Goal: Information Seeking & Learning: Learn about a topic

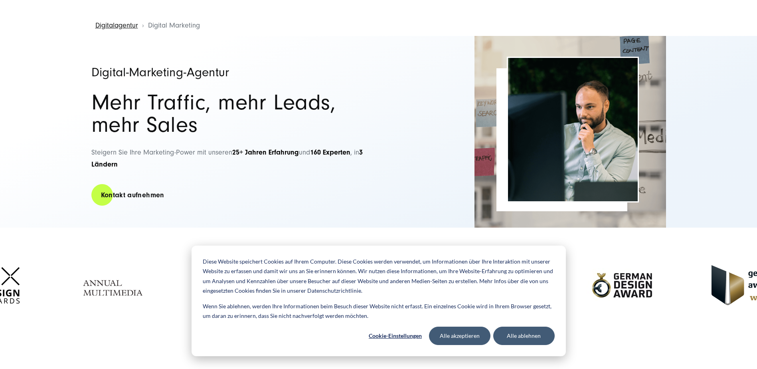
scroll to position [120, 0]
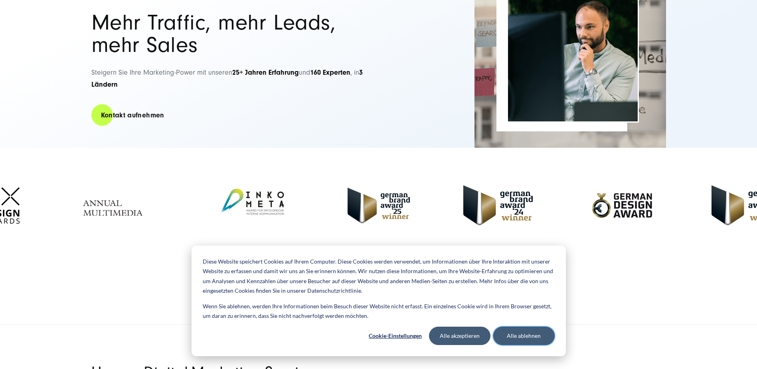
click at [542, 335] on button "Alle ablehnen" at bounding box center [523, 336] width 61 height 18
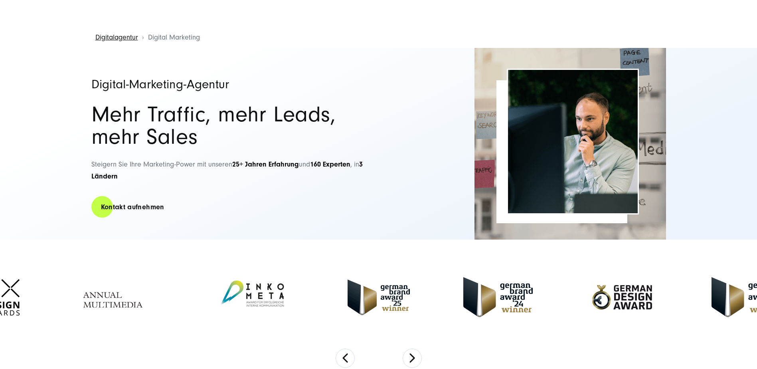
scroll to position [40, 0]
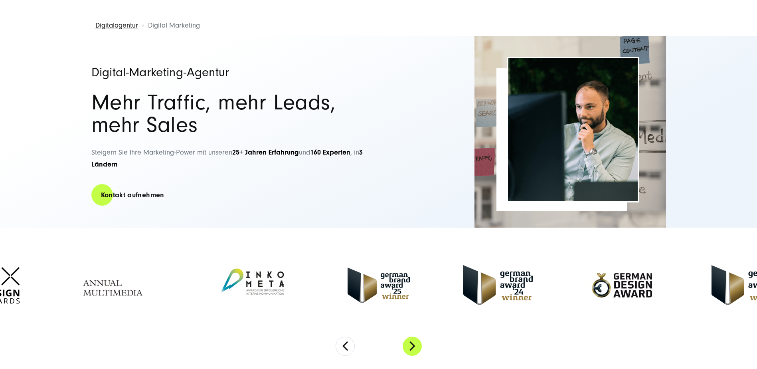
click at [414, 346] on button "Next" at bounding box center [412, 346] width 19 height 19
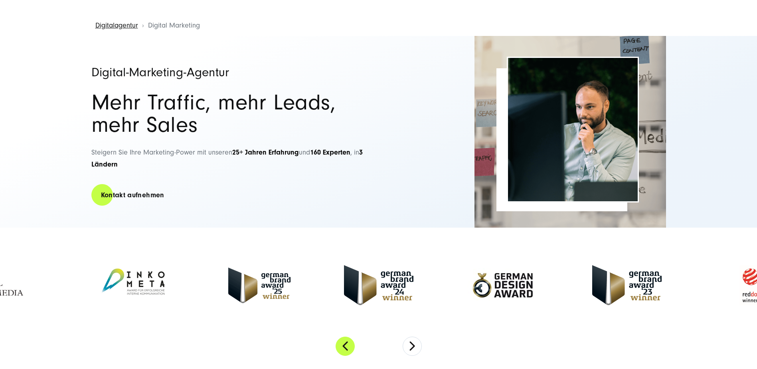
click at [350, 346] on button "Previous" at bounding box center [345, 346] width 19 height 19
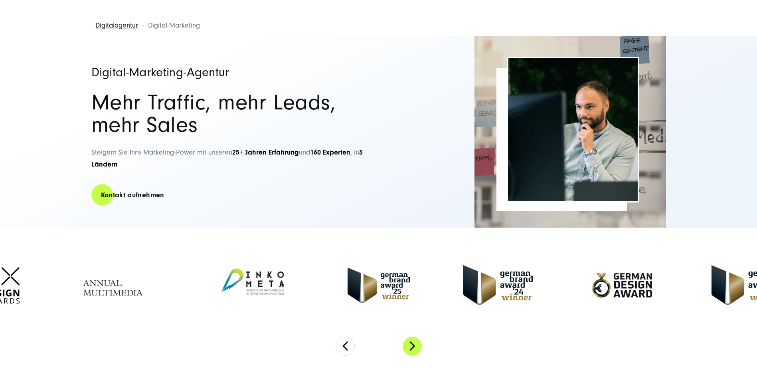
click at [407, 350] on button "Next" at bounding box center [412, 346] width 19 height 19
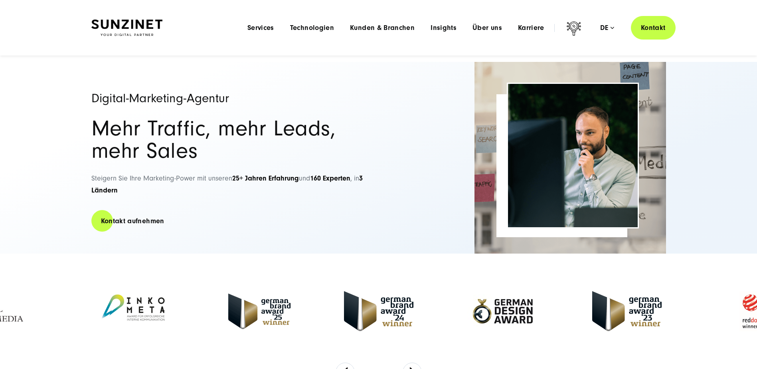
scroll to position [0, 0]
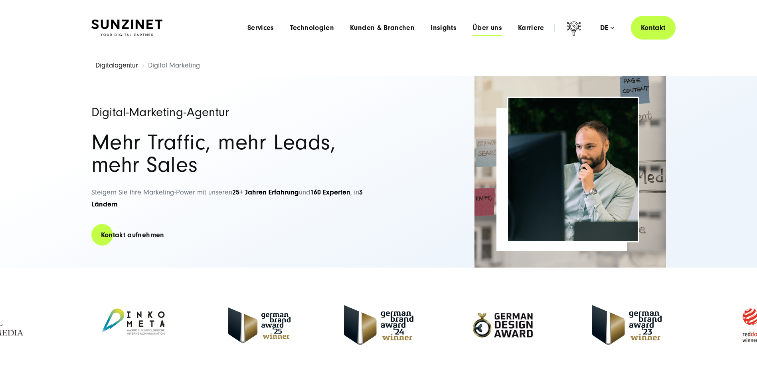
click at [488, 30] on span "Über uns" at bounding box center [488, 28] width 30 height 8
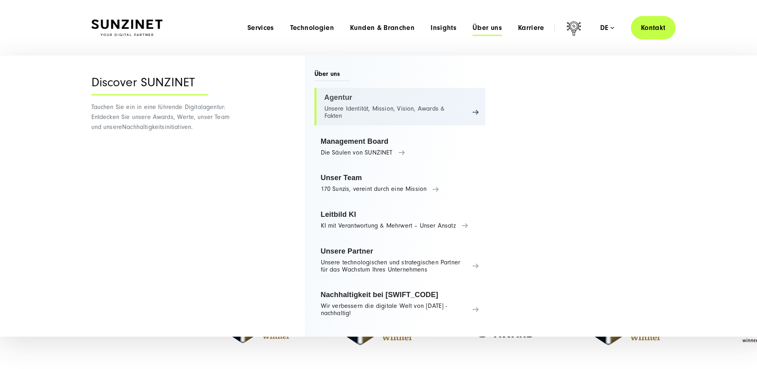
click at [378, 97] on link "Agentur Unsere Identität, Mission, Vision, Awards & Fakten" at bounding box center [400, 107] width 171 height 38
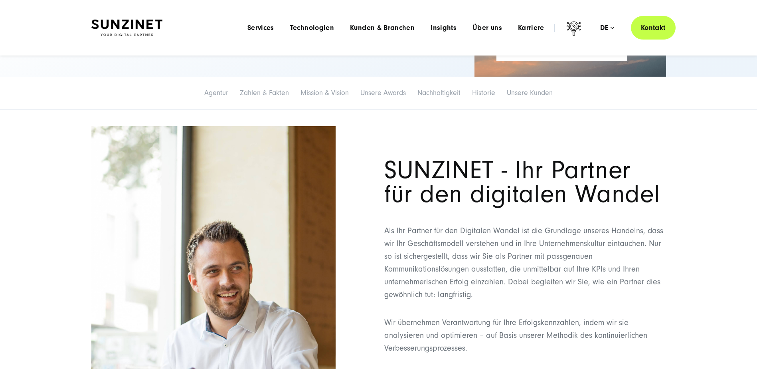
scroll to position [40, 0]
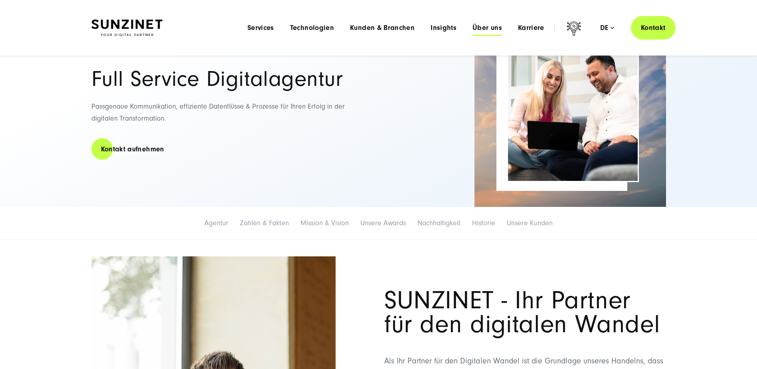
click at [485, 28] on span "Über uns" at bounding box center [488, 28] width 30 height 8
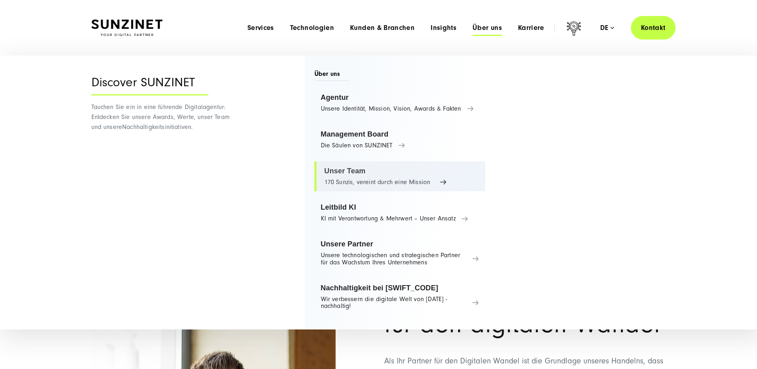
click at [380, 172] on link "Unser Team 170 Sunzis, vereint durch eine Mission" at bounding box center [400, 176] width 171 height 30
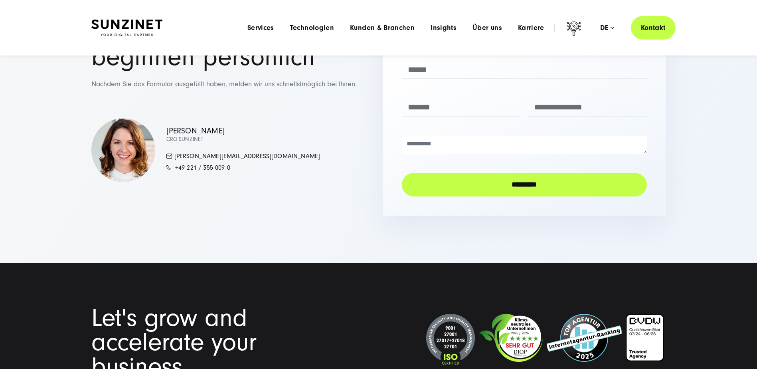
scroll to position [7944, 0]
